Goal: Check status

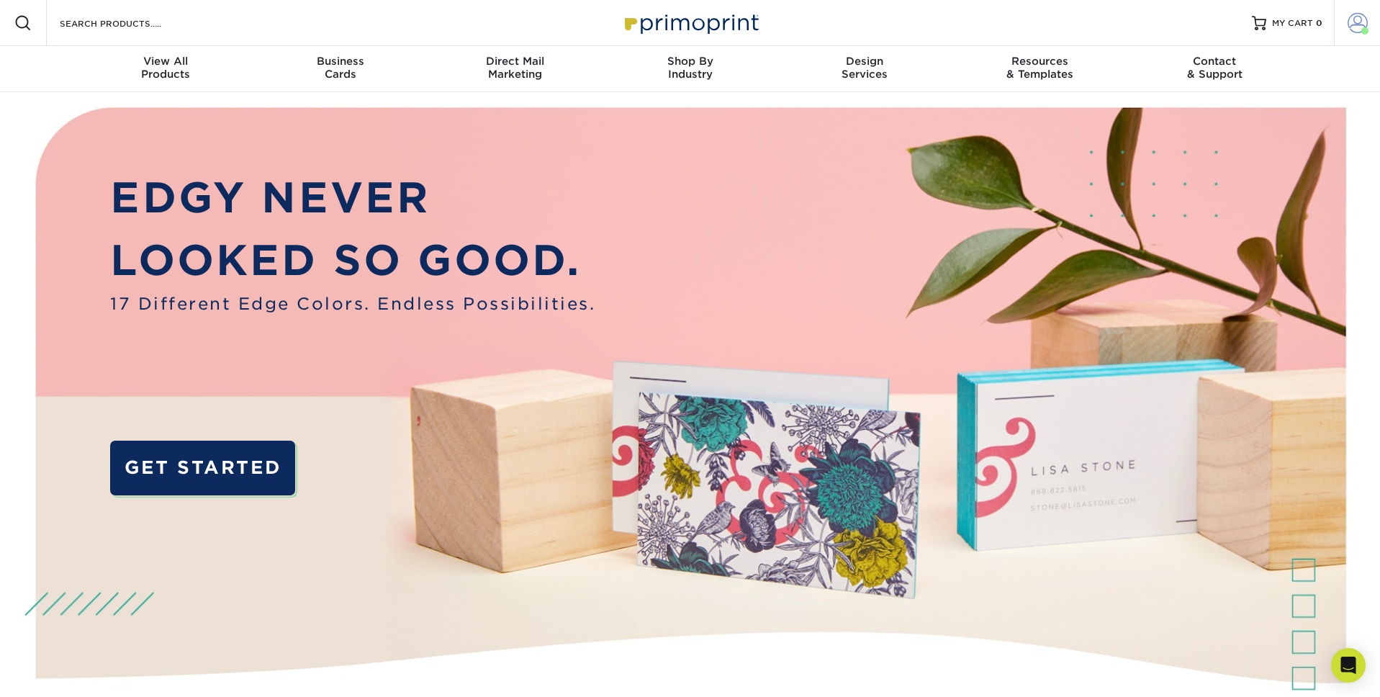
click at [1349, 20] on span at bounding box center [1358, 23] width 20 height 20
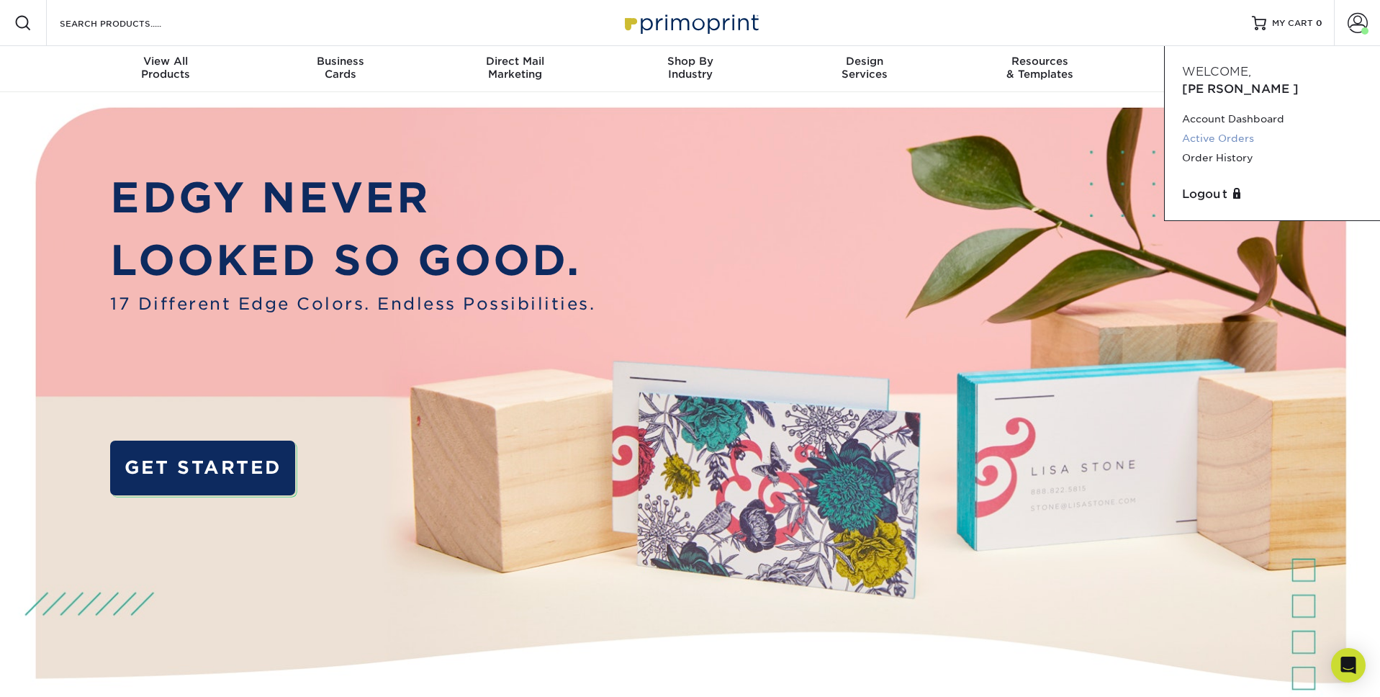
click at [1238, 129] on link "Active Orders" at bounding box center [1272, 138] width 181 height 19
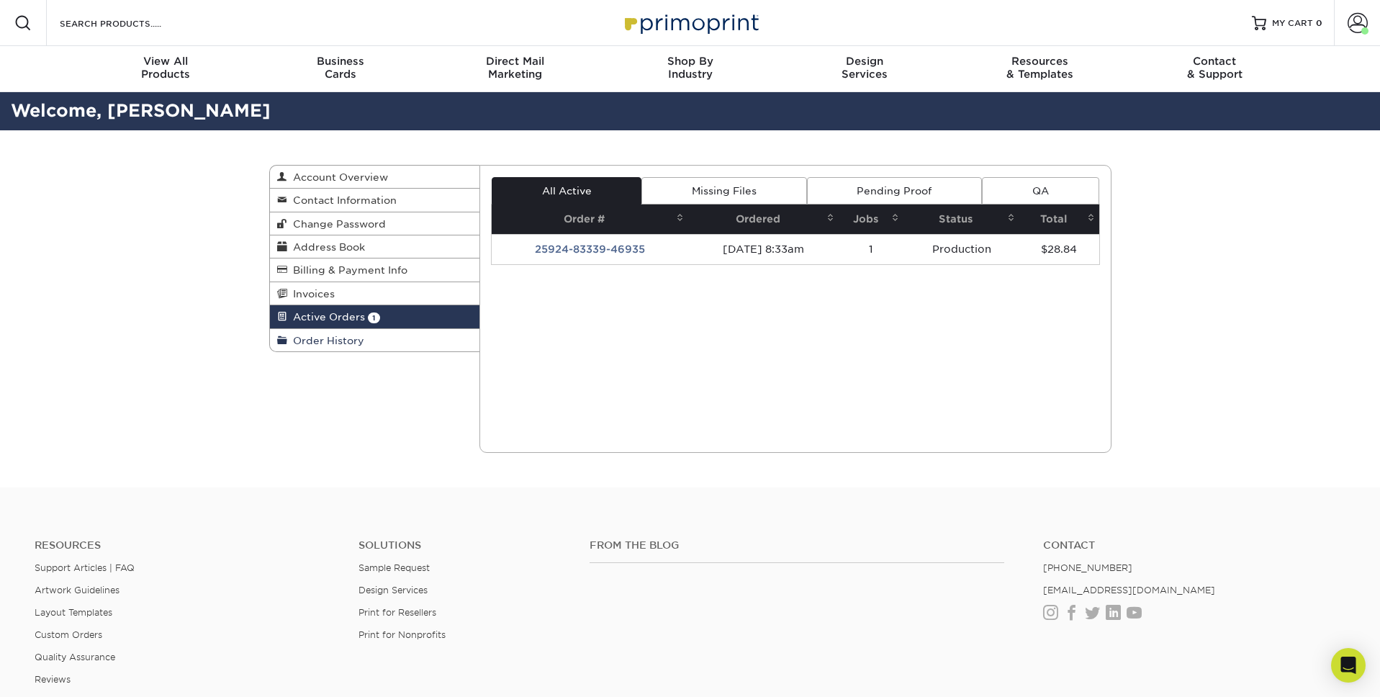
click at [333, 341] on span "Order History" at bounding box center [325, 341] width 77 height 12
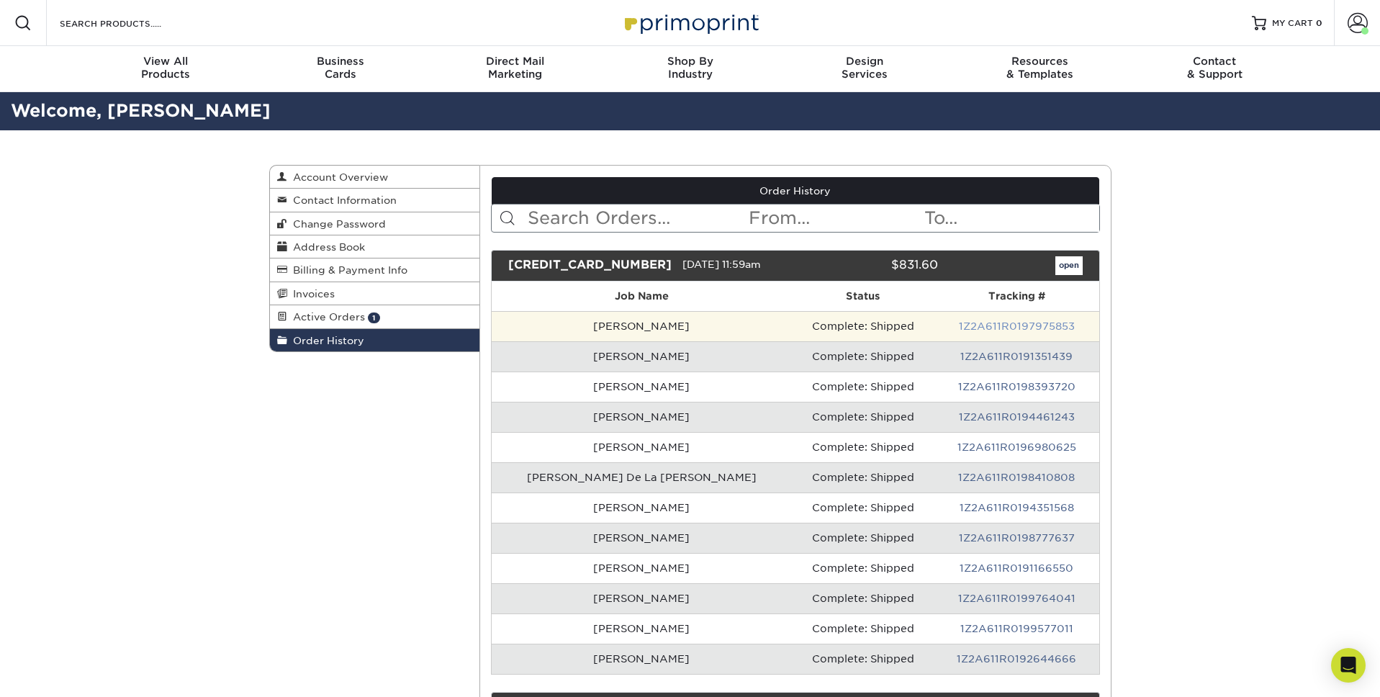
click at [959, 325] on link "1Z2A611R0197975853" at bounding box center [1017, 326] width 116 height 12
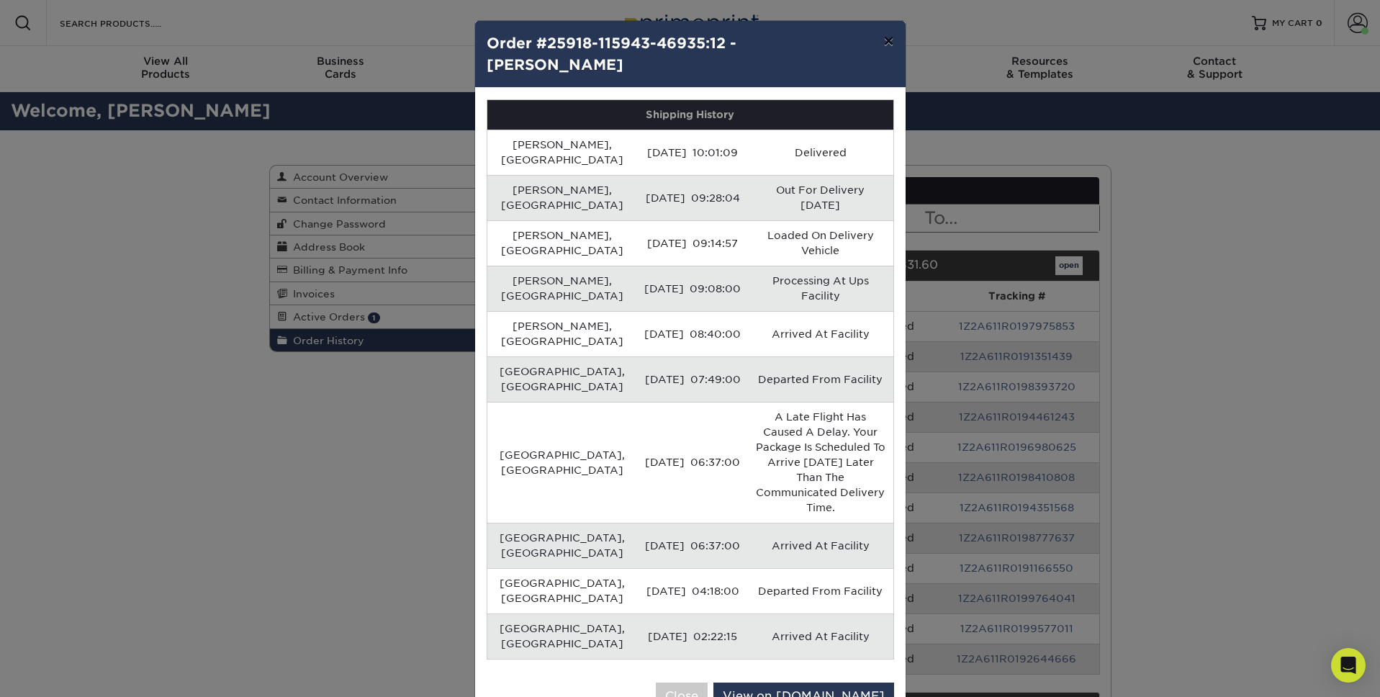
click at [888, 43] on button "×" at bounding box center [888, 41] width 33 height 40
